Goal: Use online tool/utility: Utilize a website feature to perform a specific function

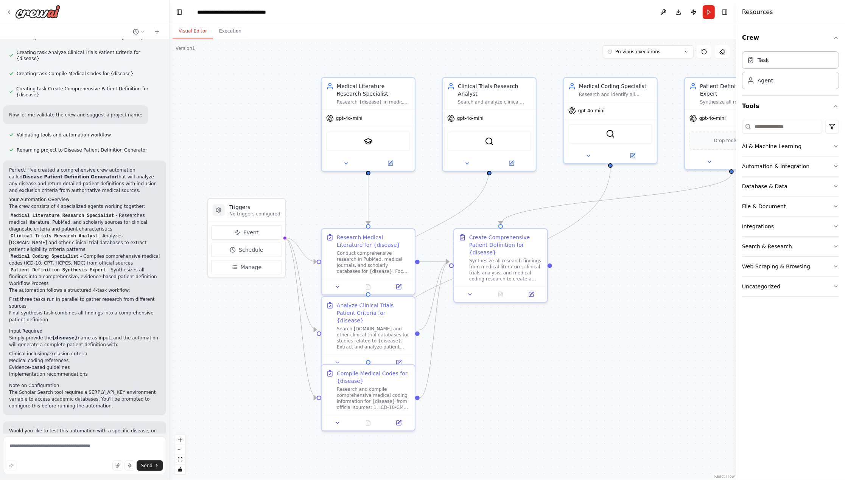
click at [526, 400] on div ".deletable-edge-delete-btn { width: 20px; height: 20px; border: 0px solid #ffff…" at bounding box center [452, 259] width 566 height 441
click at [523, 264] on div "Synthesize all research findings from medical literature, clinical trials analy…" at bounding box center [505, 269] width 73 height 24
click at [476, 289] on button at bounding box center [470, 293] width 26 height 9
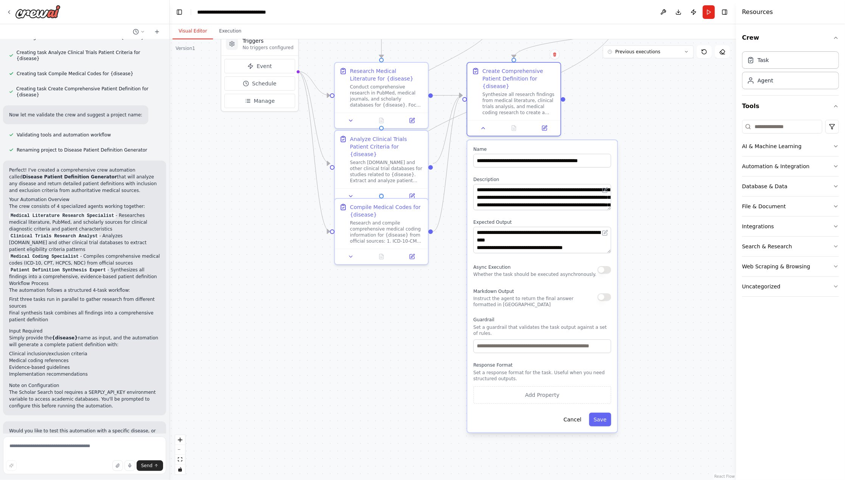
drag, startPoint x: 652, startPoint y: 407, endPoint x: 665, endPoint y: 241, distance: 167.0
click at [665, 241] on div ".deletable-edge-delete-btn { width: 20px; height: 20px; border: 0px solid #ffff…" at bounding box center [452, 259] width 566 height 441
click at [605, 294] on button "button" at bounding box center [604, 298] width 14 height 8
click at [605, 413] on button "Save" at bounding box center [600, 420] width 22 height 14
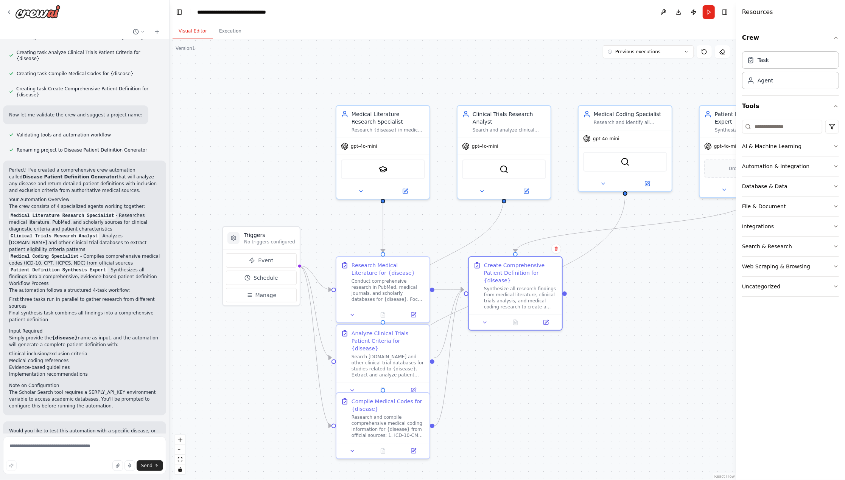
drag, startPoint x: 543, startPoint y: 235, endPoint x: 545, endPoint y: 422, distance: 186.9
click at [545, 422] on div ".deletable-edge-delete-btn { width: 20px; height: 20px; border: 0px solid #ffff…" at bounding box center [452, 259] width 566 height 441
click at [707, 10] on button "Run" at bounding box center [709, 12] width 12 height 14
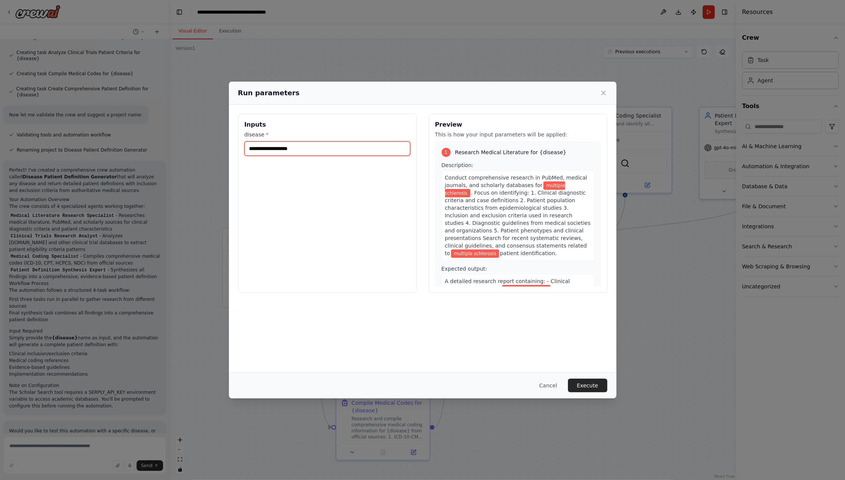
drag, startPoint x: 303, startPoint y: 152, endPoint x: 224, endPoint y: 146, distance: 79.7
click at [224, 146] on div "**********" at bounding box center [422, 240] width 845 height 480
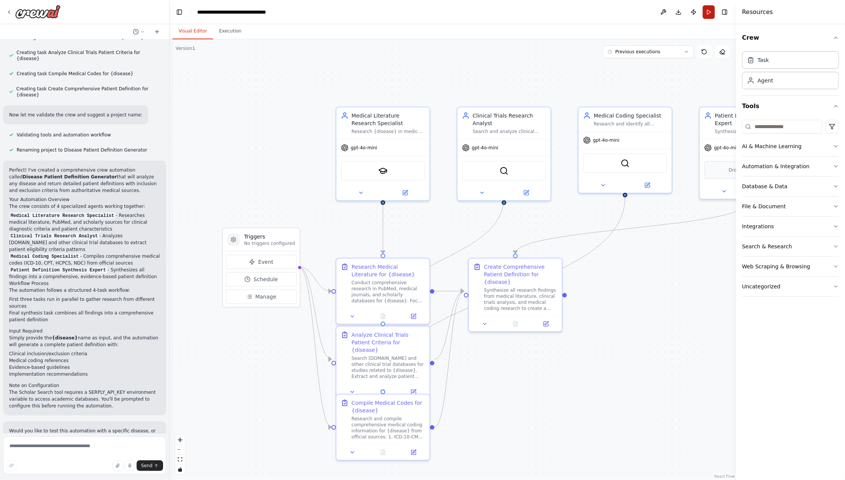
click at [712, 12] on button "Run" at bounding box center [709, 12] width 12 height 14
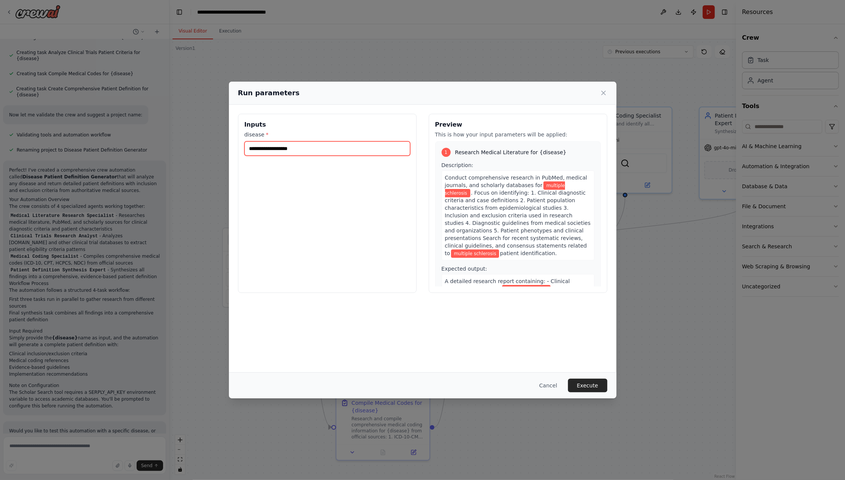
click at [387, 152] on input "**********" at bounding box center [327, 148] width 166 height 14
type input "*"
type input "********"
click at [365, 210] on div "Inputs disease * ********" at bounding box center [327, 203] width 179 height 179
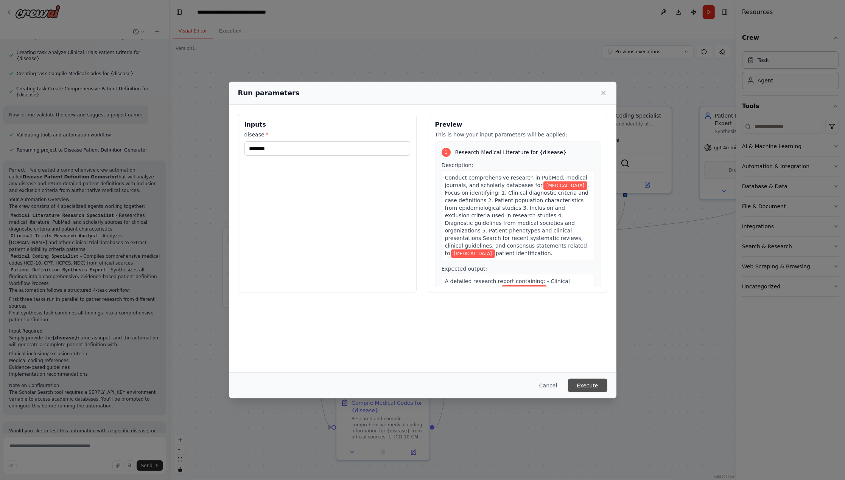
click at [589, 389] on button "Execute" at bounding box center [587, 386] width 39 height 14
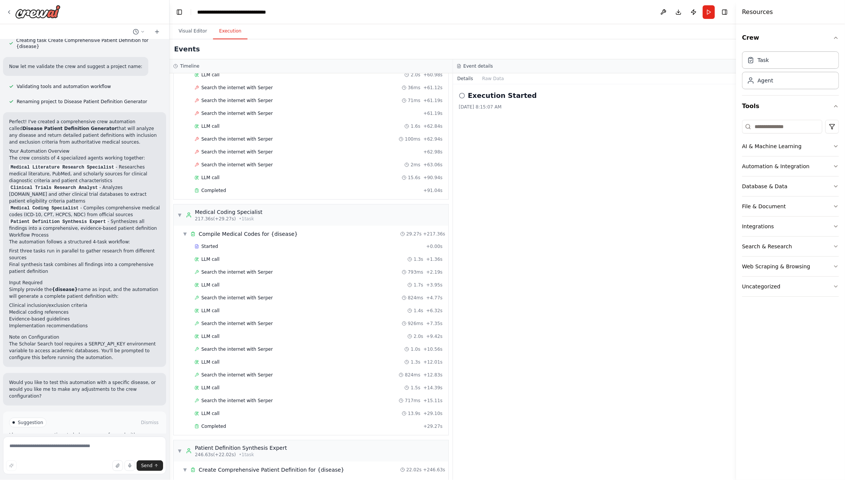
scroll to position [419, 0]
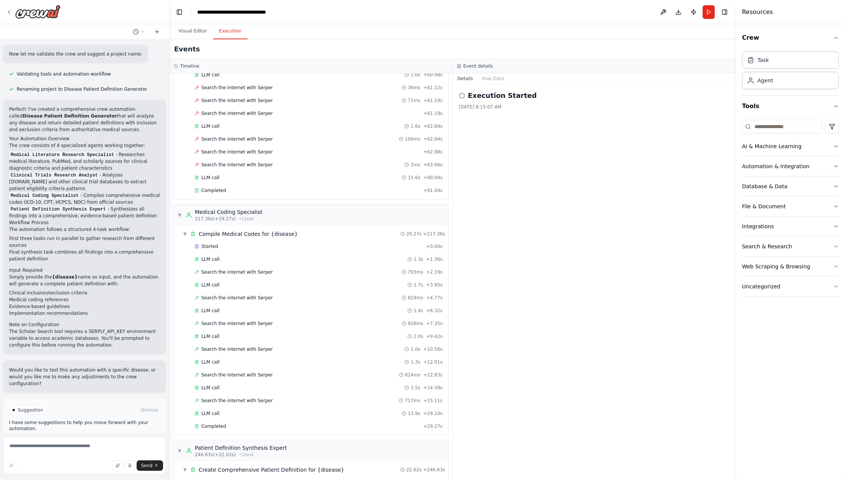
click at [517, 199] on div "Execution Started [DATE] 8:15:07 AM" at bounding box center [594, 282] width 283 height 396
click at [462, 93] on icon at bounding box center [462, 96] width 6 height 6
click at [494, 79] on button "Raw Data" at bounding box center [492, 78] width 31 height 11
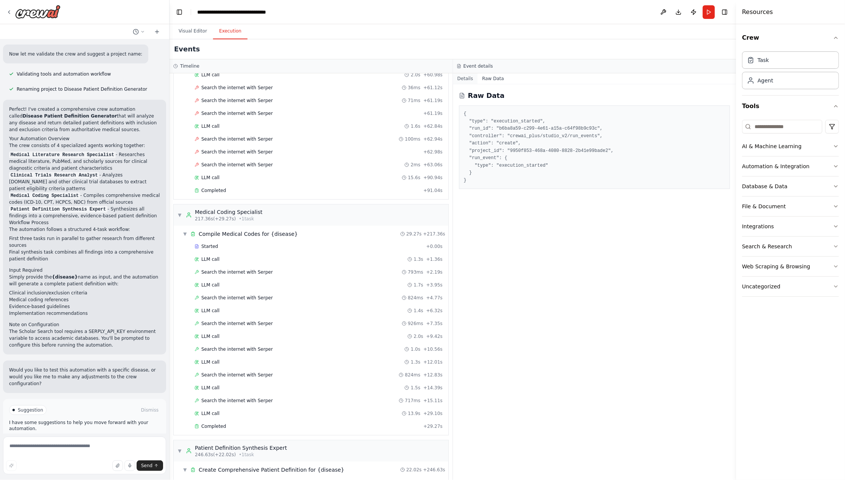
click at [464, 78] on button "Details" at bounding box center [465, 78] width 25 height 11
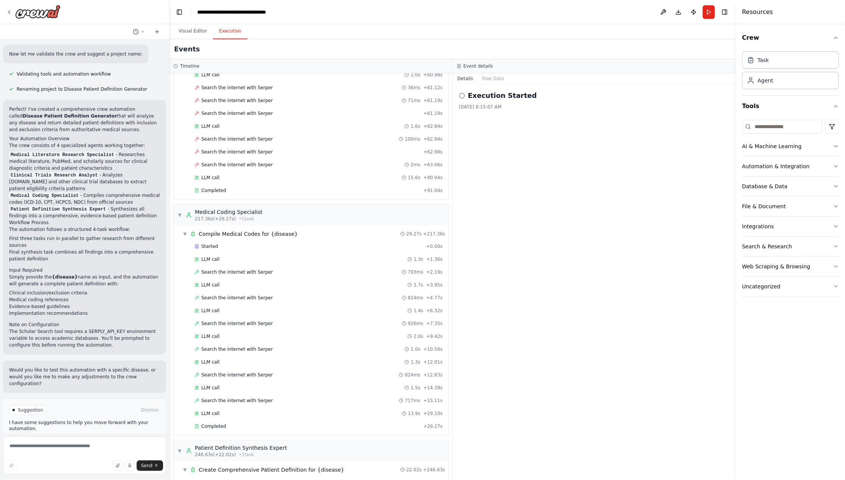
click at [566, 142] on div "Execution Started [DATE] 8:15:07 AM" at bounding box center [594, 282] width 283 height 396
click at [679, 11] on button "Download" at bounding box center [678, 12] width 12 height 14
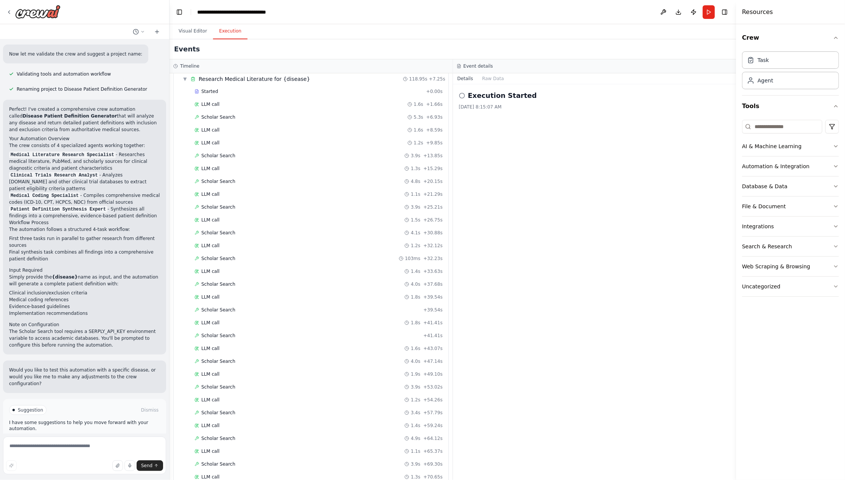
scroll to position [0, 0]
click at [185, 106] on span "▼" at bounding box center [185, 107] width 5 height 6
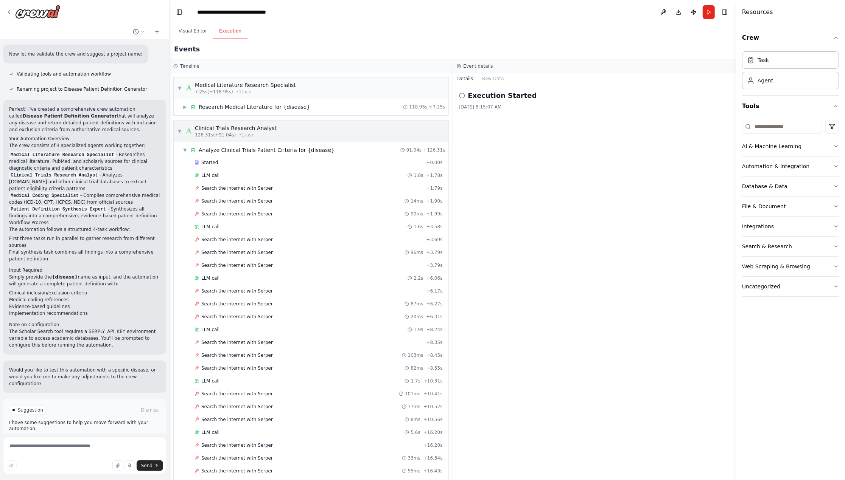
click at [179, 131] on span "▼" at bounding box center [179, 131] width 5 height 6
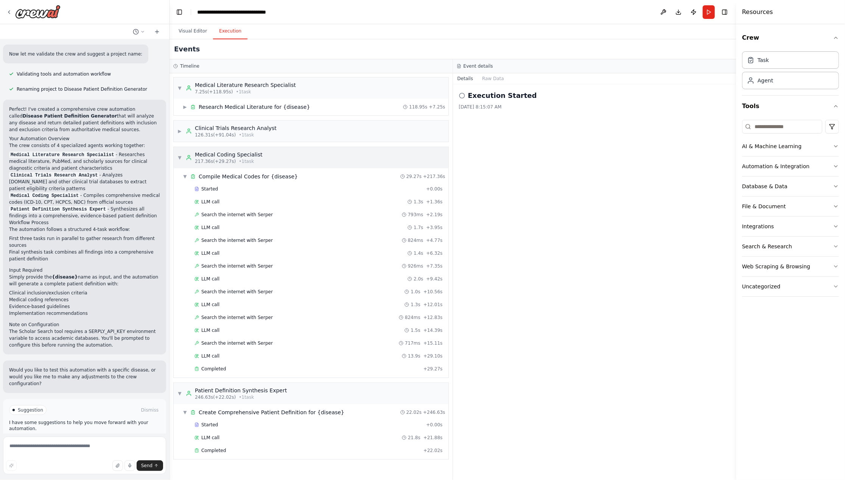
click at [179, 158] on span "▼" at bounding box center [179, 158] width 5 height 6
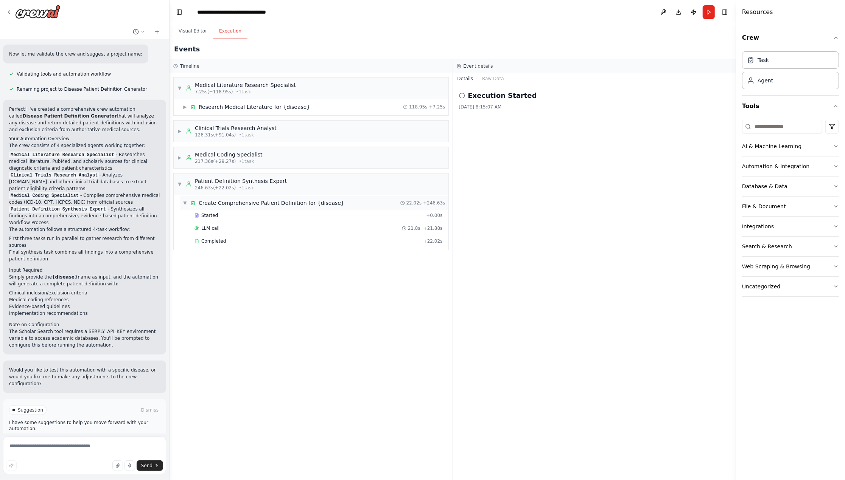
click at [227, 205] on span "Create Comprehensive Patient Definition for {disease}" at bounding box center [272, 203] width 146 height 8
click at [183, 204] on span "▶" at bounding box center [185, 203] width 5 height 6
click at [210, 242] on span "Completed" at bounding box center [213, 241] width 25 height 6
